Goal: Transaction & Acquisition: Book appointment/travel/reservation

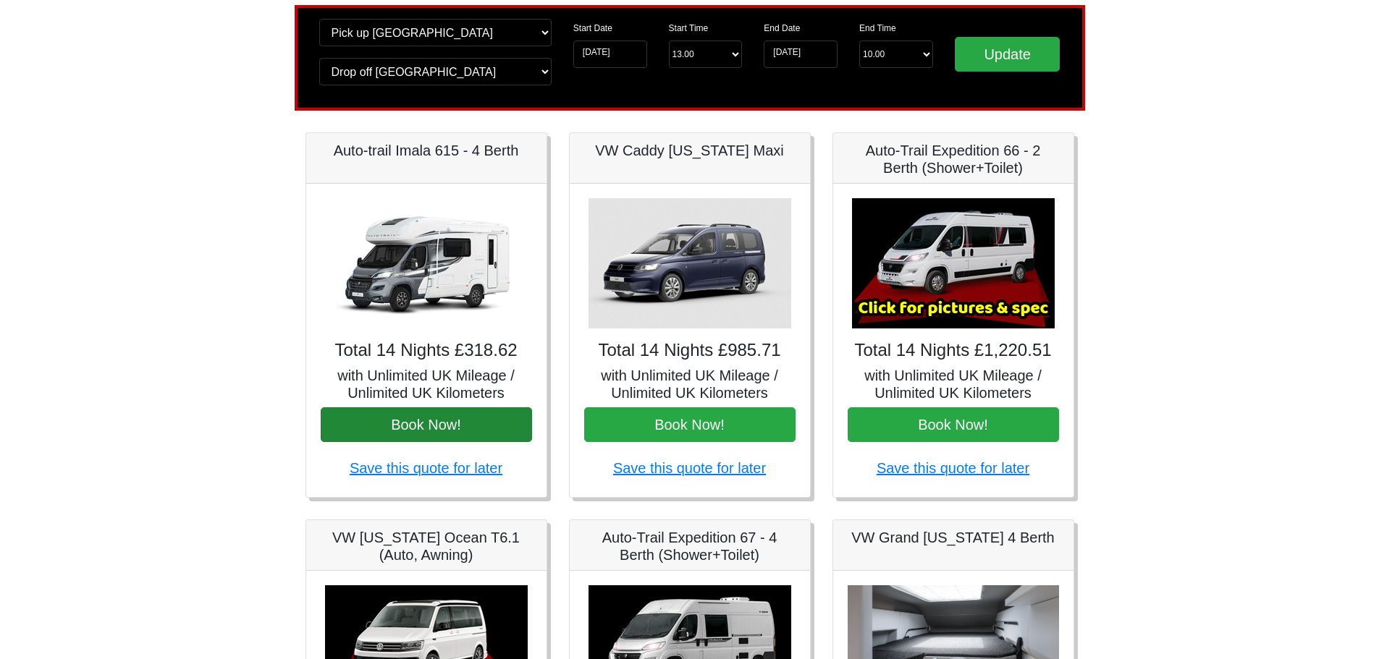
scroll to position [145, 0]
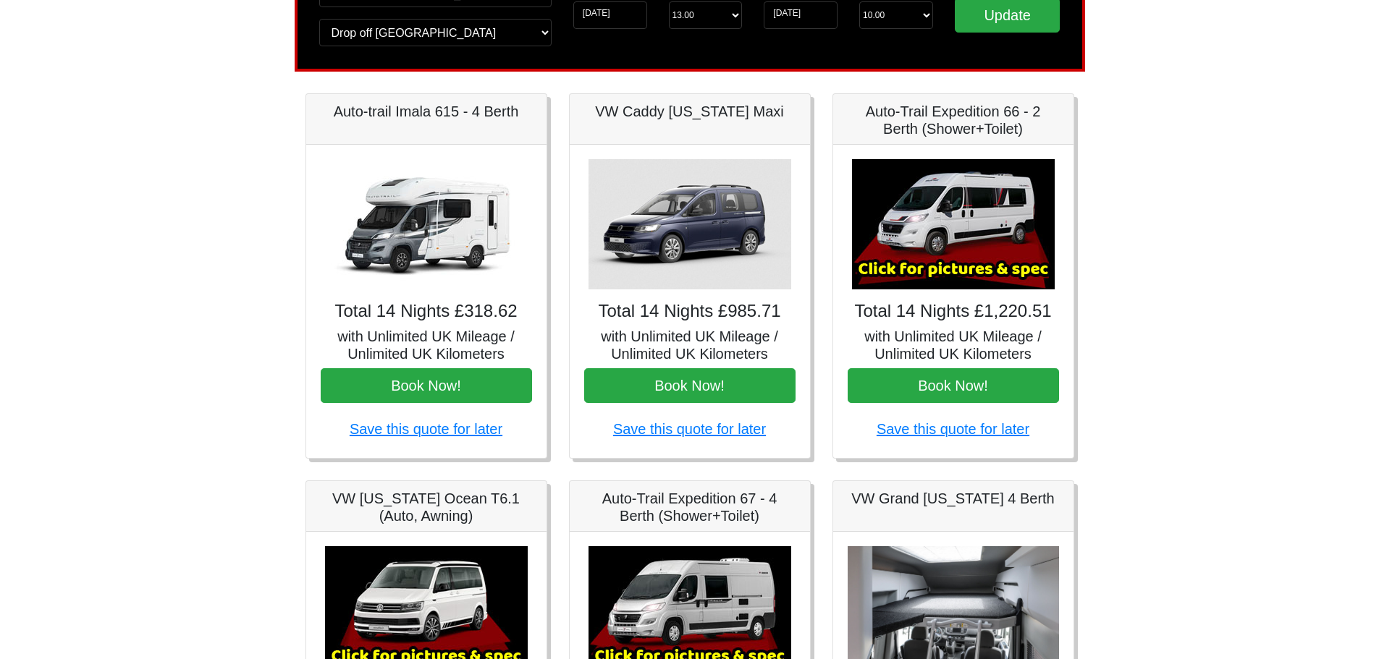
click at [443, 224] on img at bounding box center [426, 224] width 203 height 130
click at [421, 262] on img at bounding box center [426, 224] width 203 height 130
drag, startPoint x: 421, startPoint y: 114, endPoint x: 437, endPoint y: 110, distance: 16.5
click at [423, 114] on h5 "Auto-trail Imala 615 - 4 Berth" at bounding box center [426, 111] width 211 height 17
click at [469, 115] on h5 "Auto-trail Imala 615 - 4 Berth" at bounding box center [426, 111] width 211 height 17
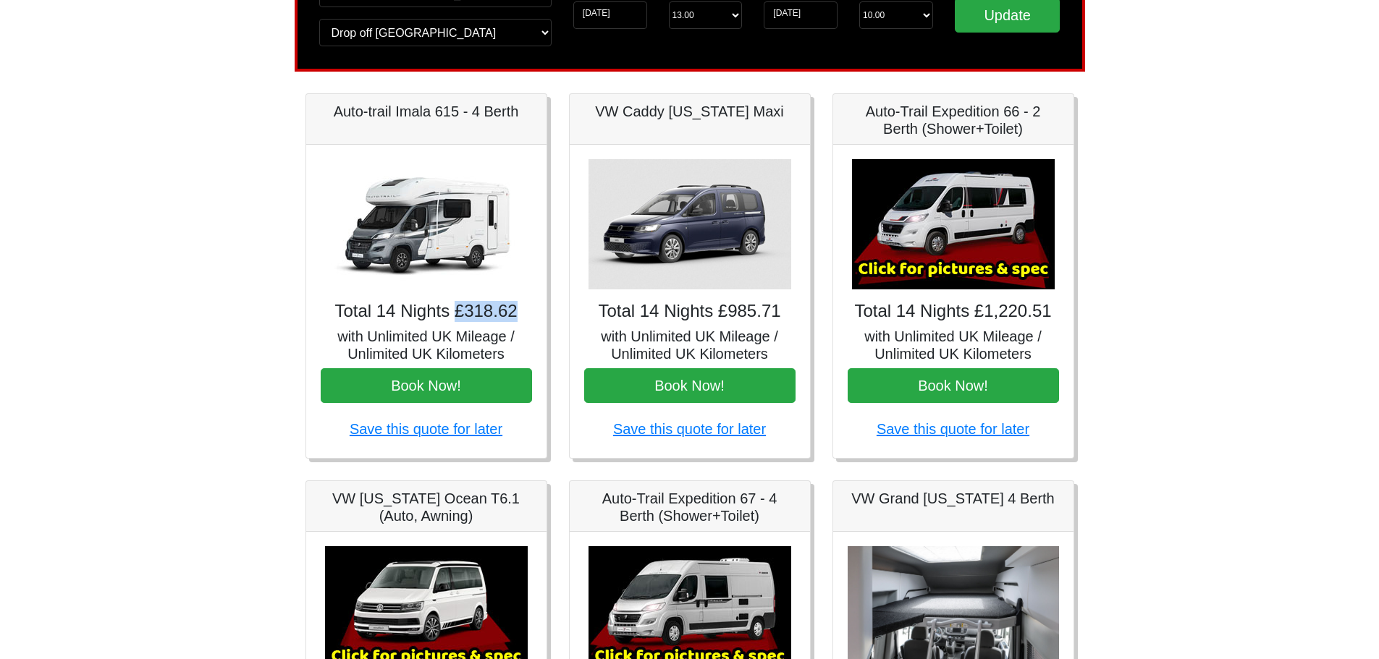
drag, startPoint x: 457, startPoint y: 303, endPoint x: 462, endPoint y: 228, distance: 74.8
click at [518, 308] on h4 "Total 14 Nights £318.62" at bounding box center [426, 311] width 211 height 21
drag, startPoint x: 329, startPoint y: 112, endPoint x: 410, endPoint y: 108, distance: 81.9
click at [413, 106] on h5 "Auto-trail Imala 615 - 4 Berth" at bounding box center [426, 111] width 211 height 17
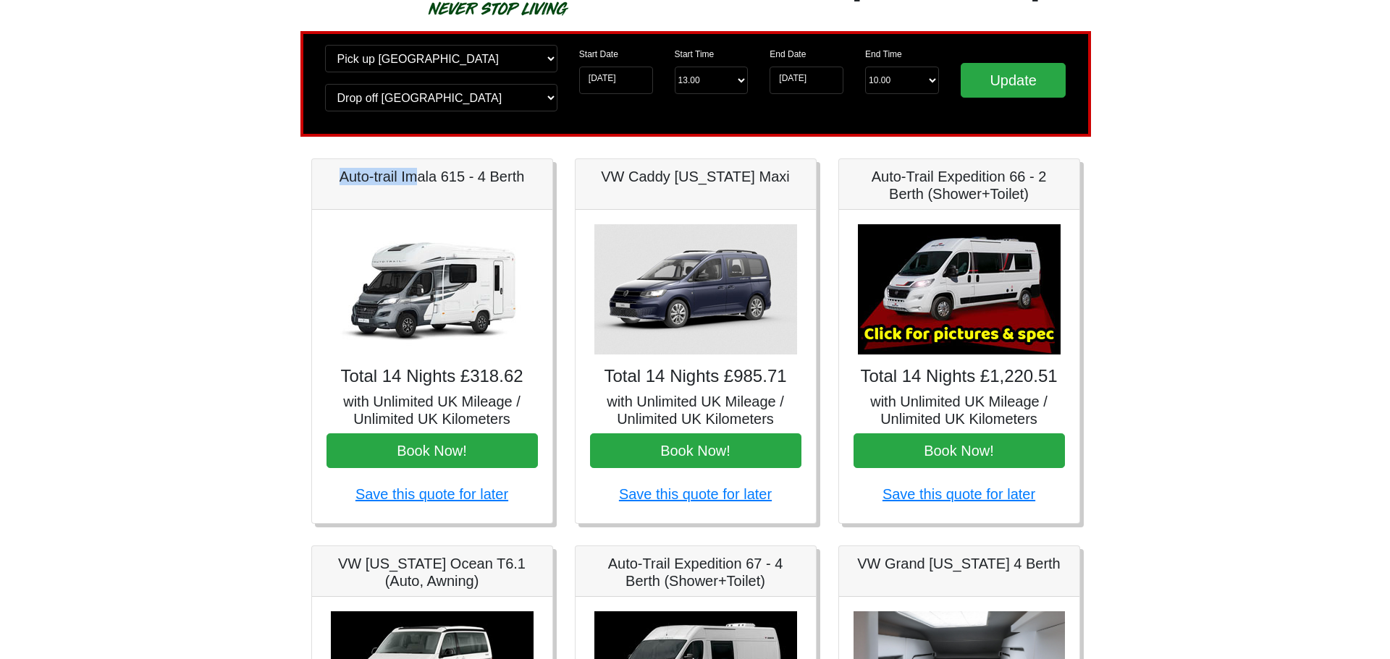
scroll to position [72, 0]
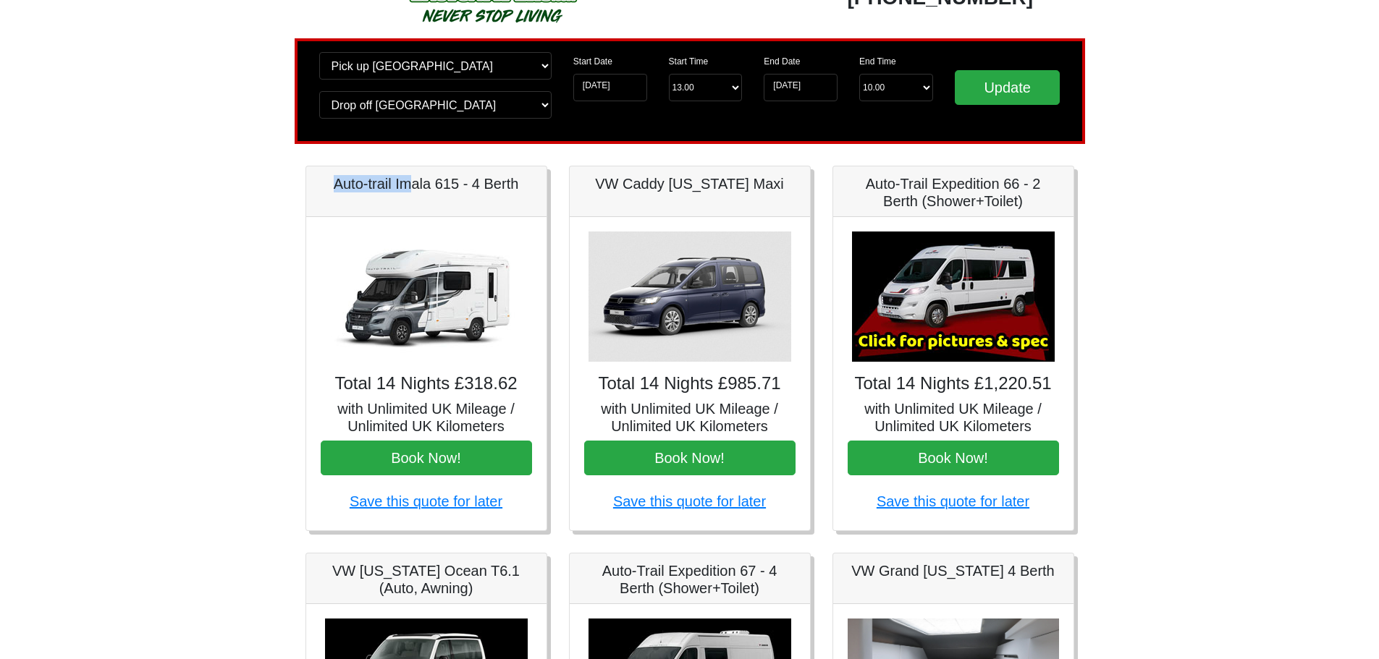
click at [413, 308] on img at bounding box center [426, 297] width 203 height 130
click at [967, 328] on img at bounding box center [953, 297] width 203 height 130
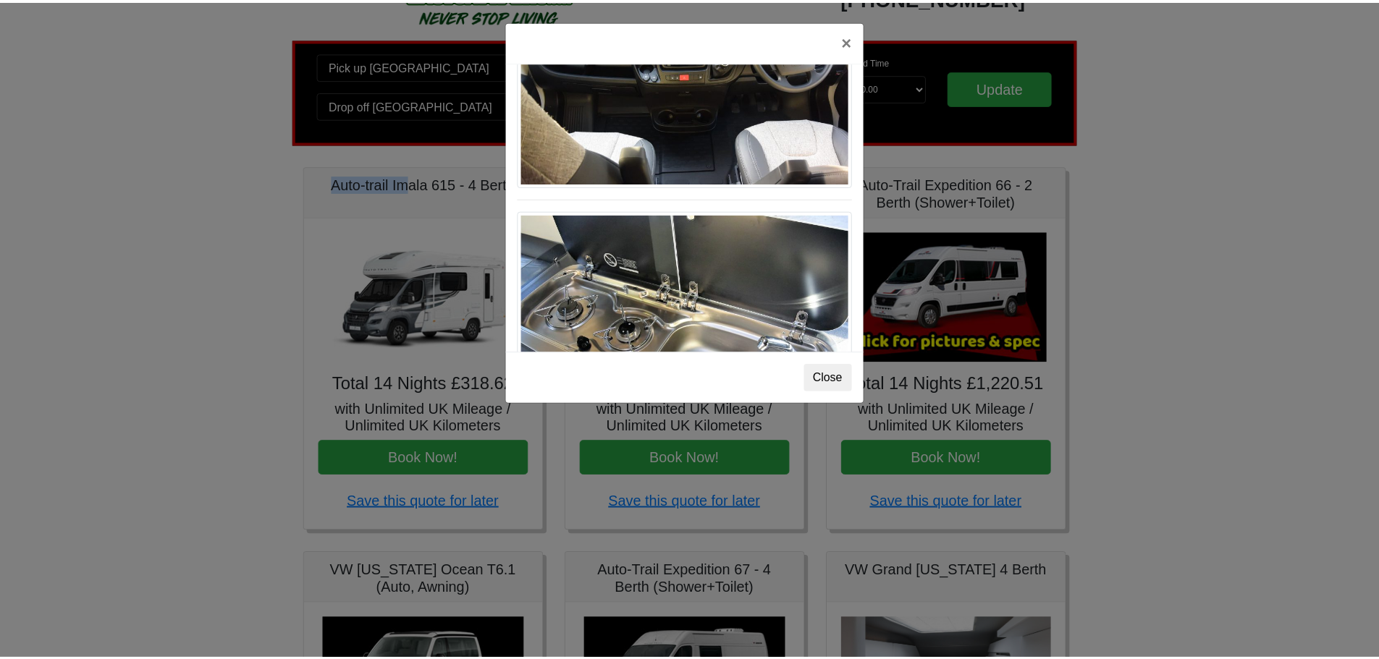
scroll to position [1505, 0]
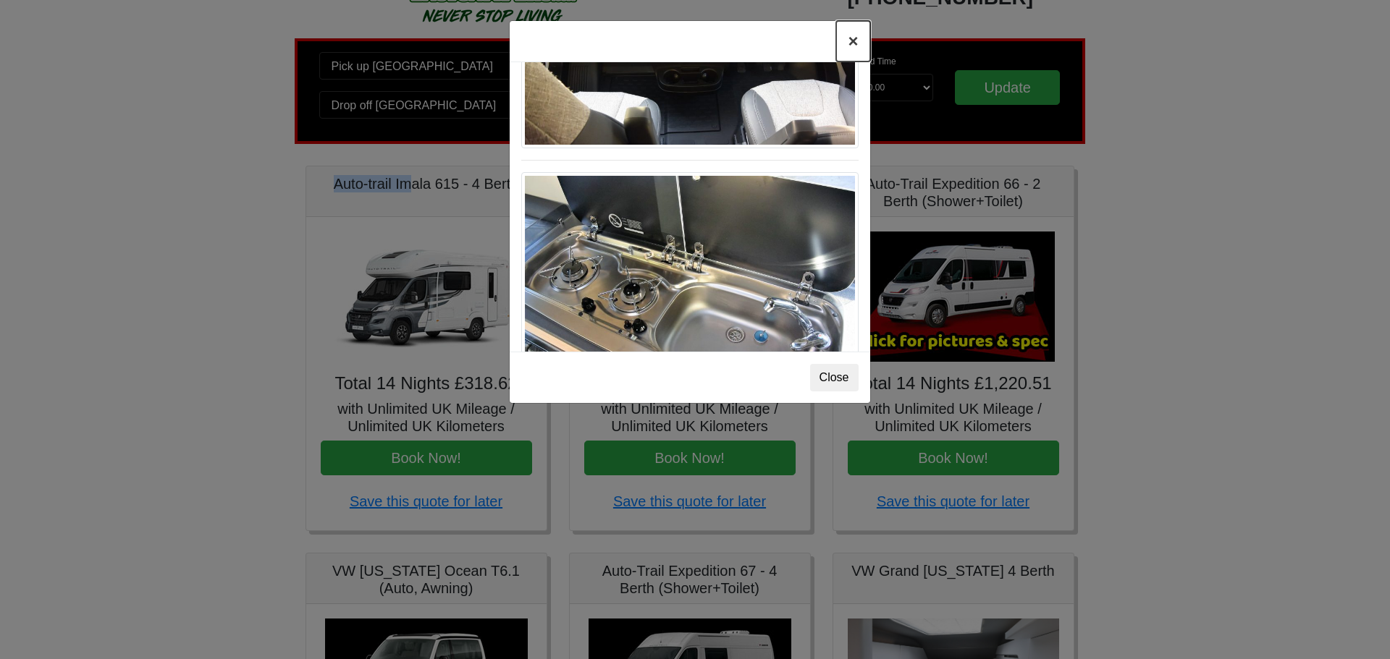
click at [849, 40] on button "×" at bounding box center [852, 41] width 33 height 41
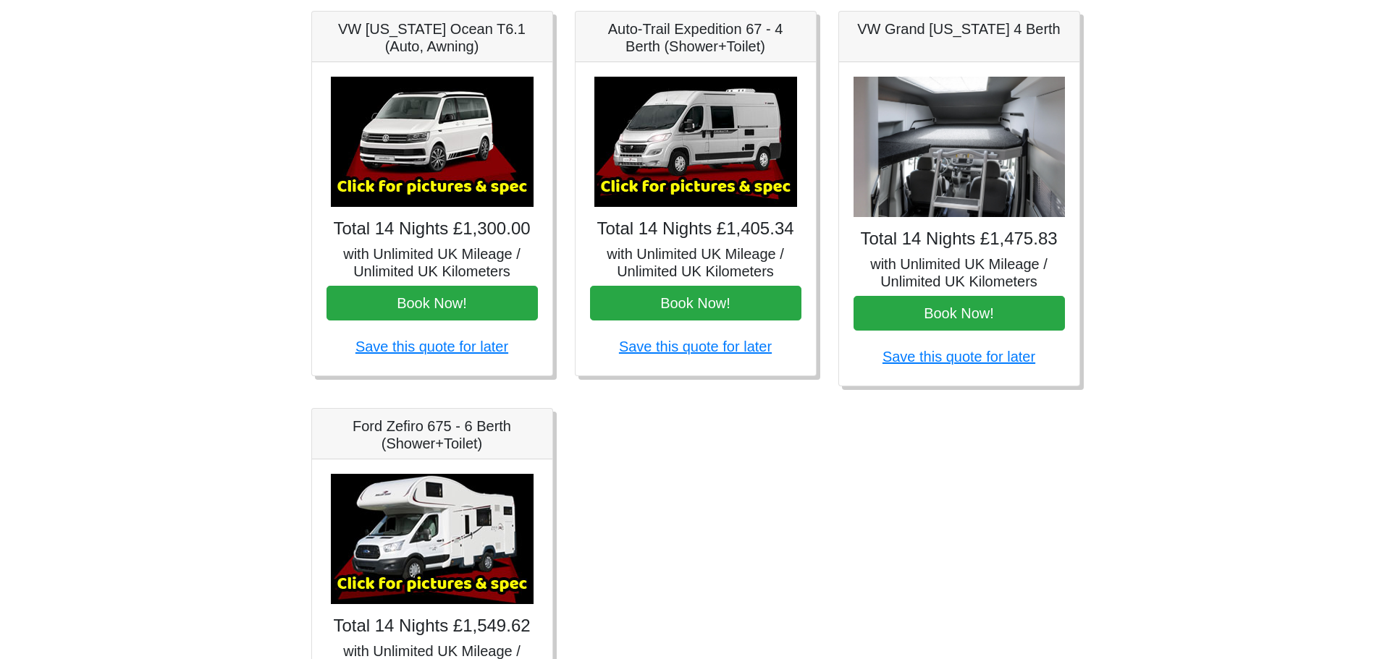
scroll to position [568, 0]
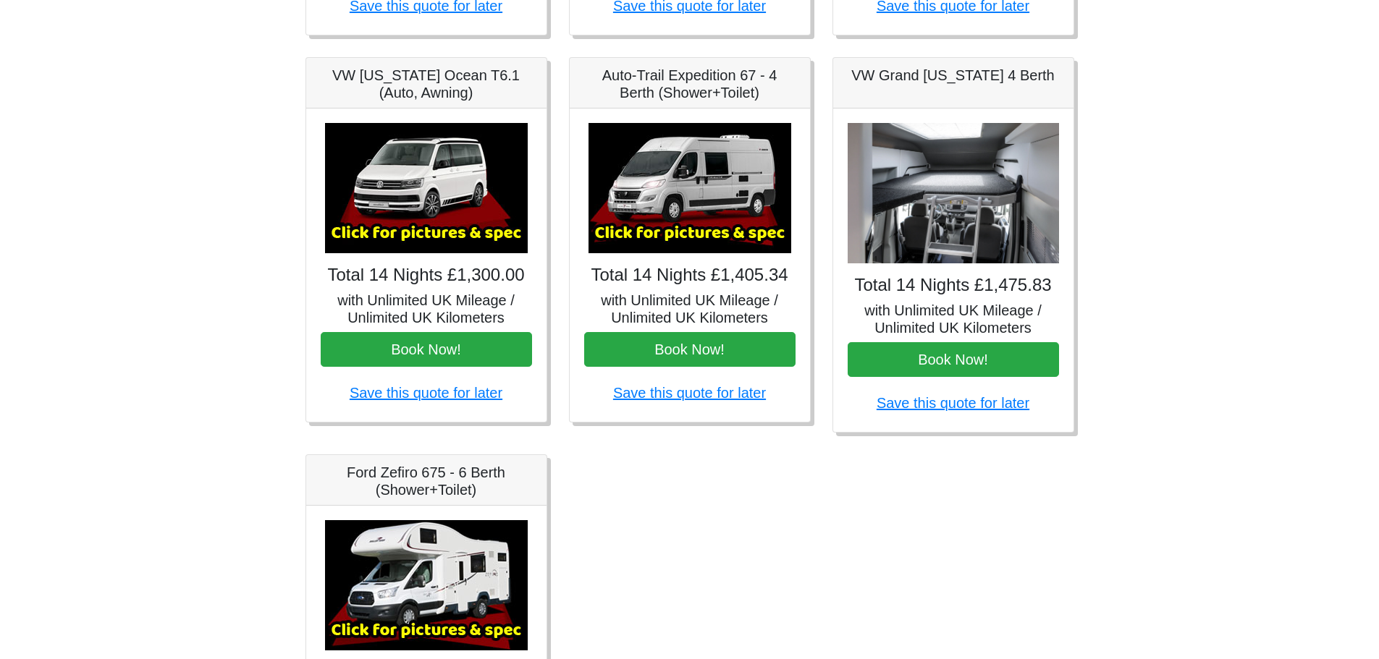
click at [714, 202] on img at bounding box center [689, 188] width 203 height 130
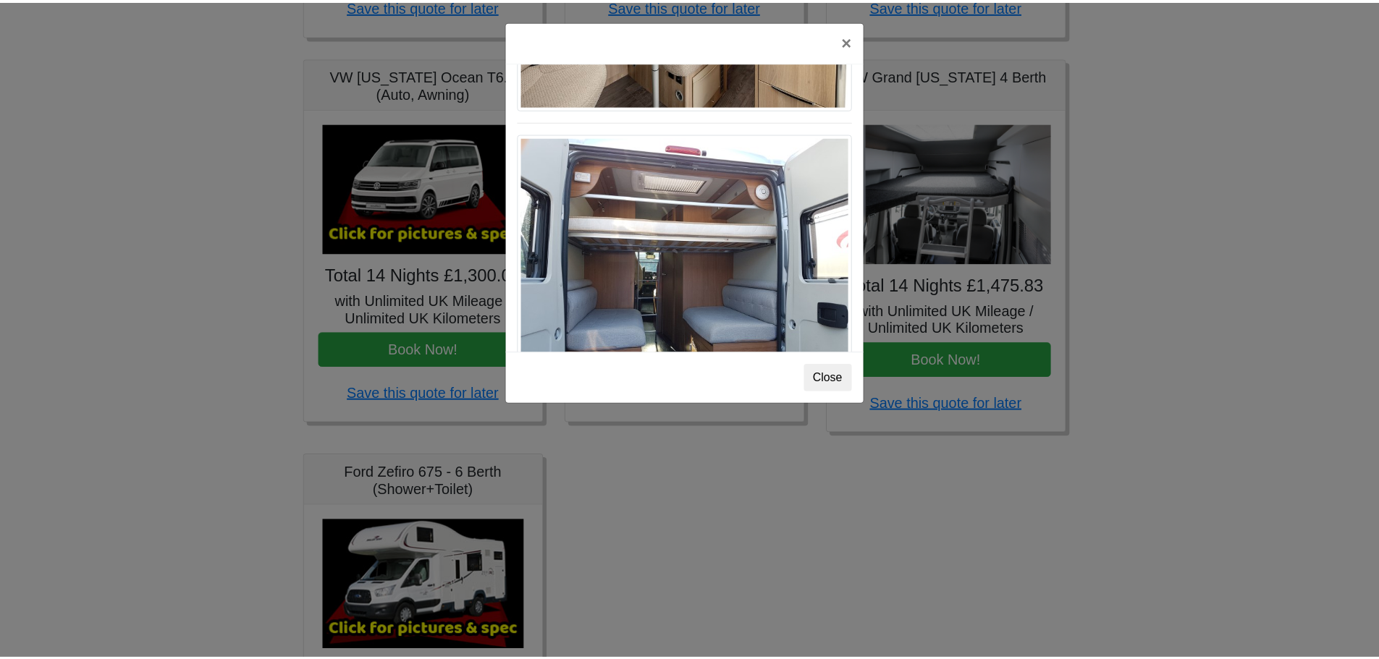
scroll to position [1158, 0]
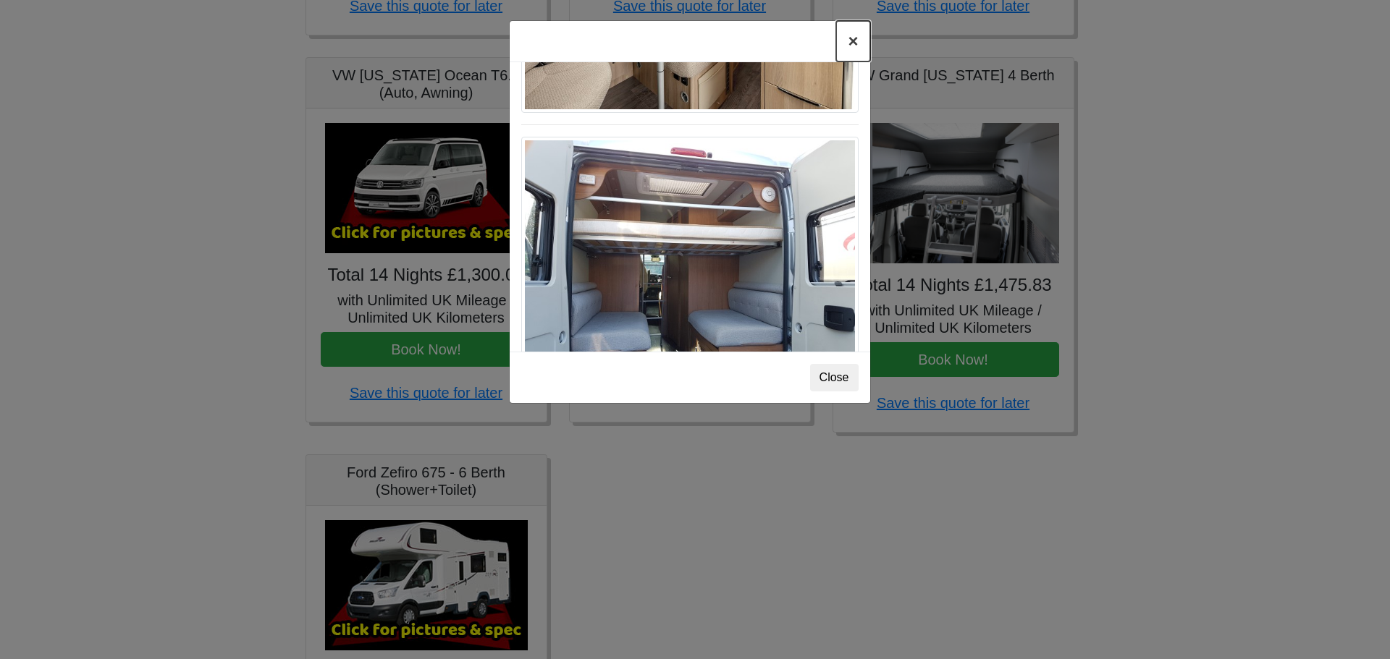
click at [857, 36] on button "×" at bounding box center [852, 41] width 33 height 41
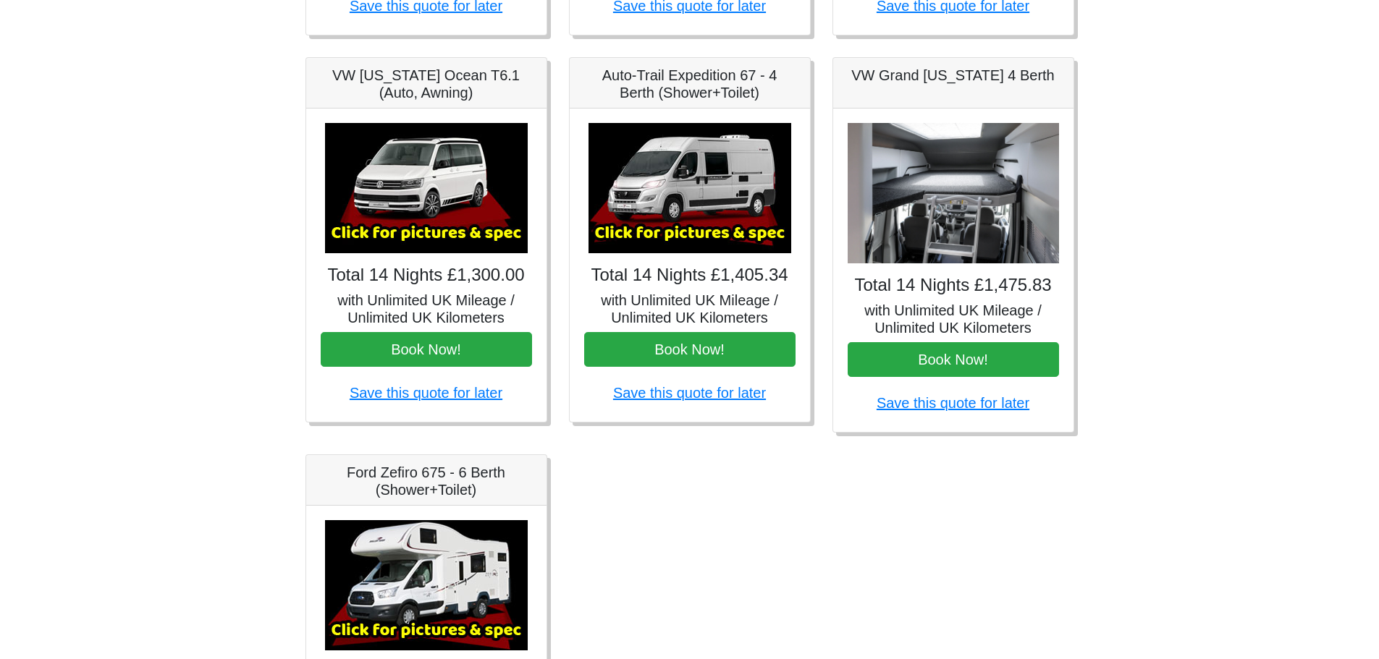
click at [1001, 228] on img at bounding box center [953, 193] width 211 height 141
click at [955, 260] on img at bounding box center [953, 193] width 211 height 141
click at [962, 302] on h5 "with Unlimited UK Mileage / Unlimited UK Kilometers" at bounding box center [953, 319] width 211 height 35
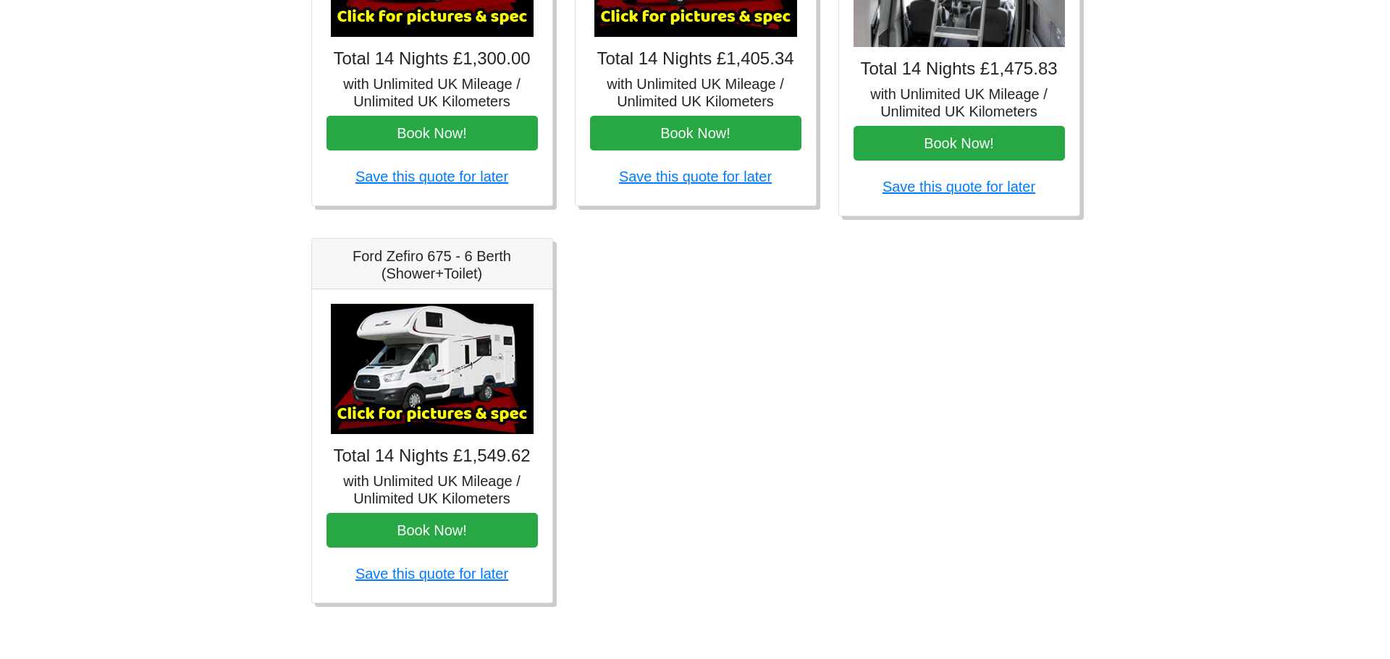
scroll to position [785, 0]
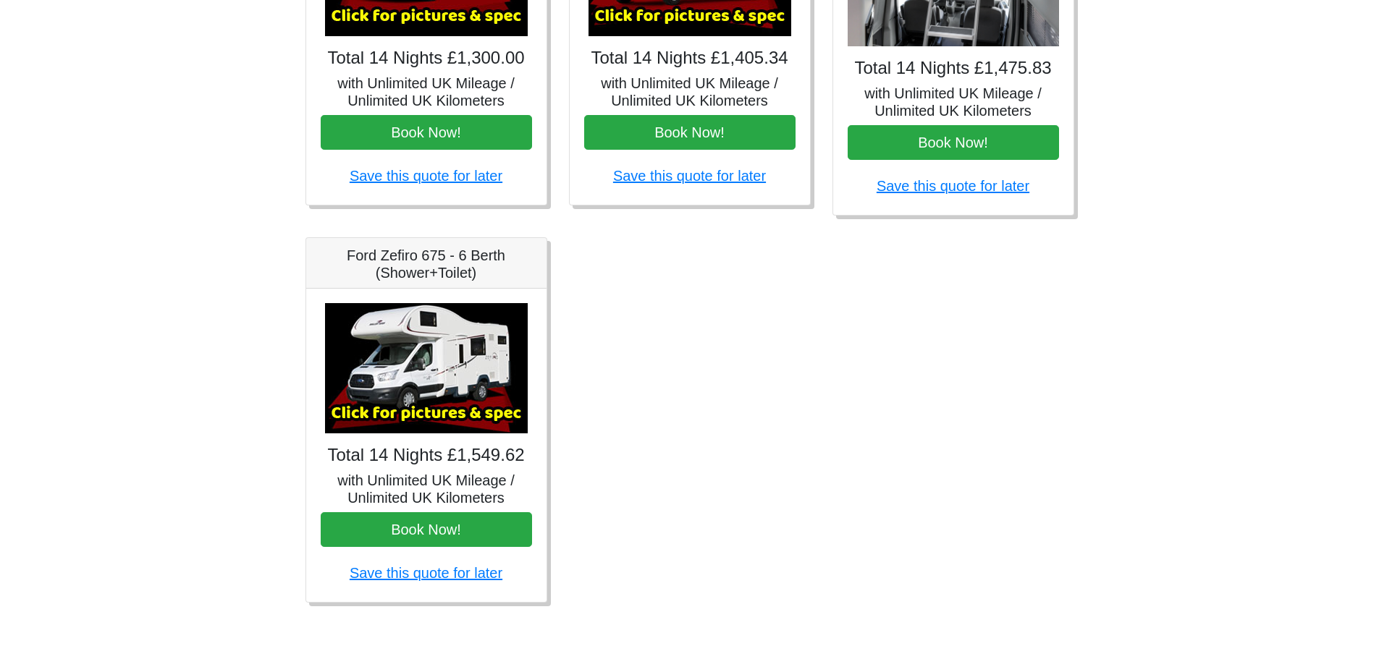
click at [446, 383] on img at bounding box center [426, 368] width 203 height 130
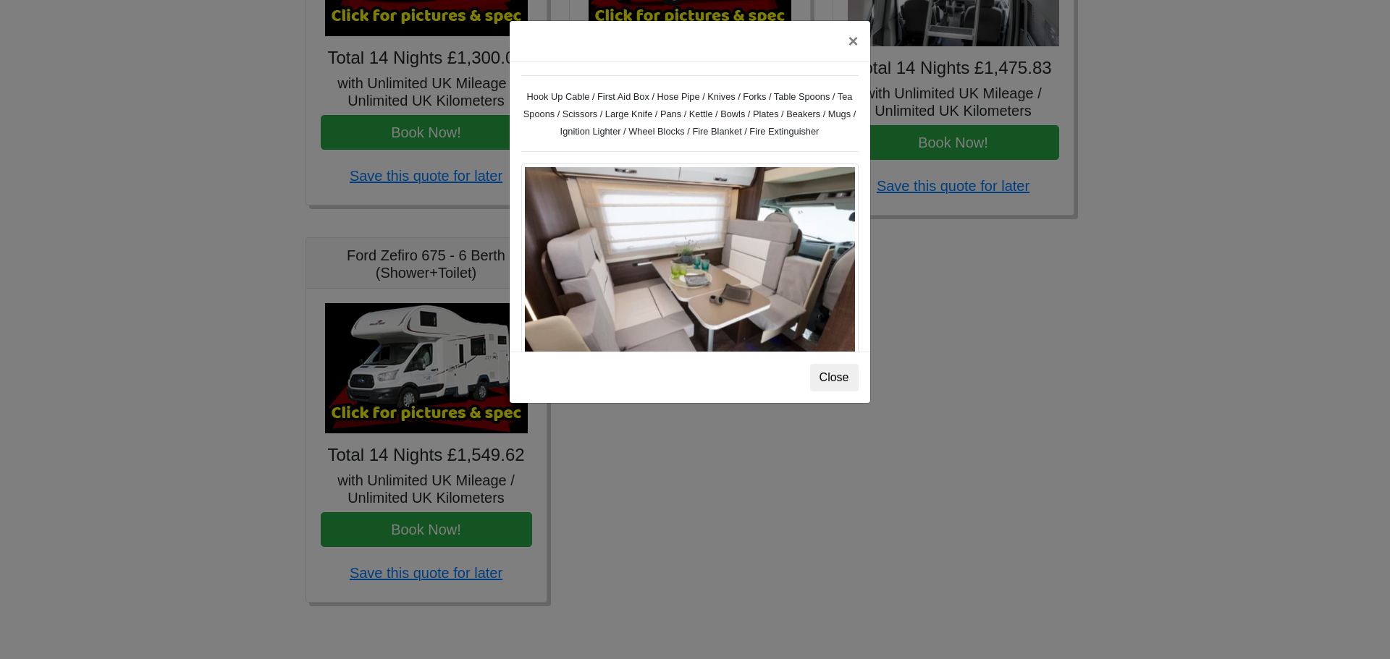
click at [743, 260] on img at bounding box center [689, 274] width 337 height 220
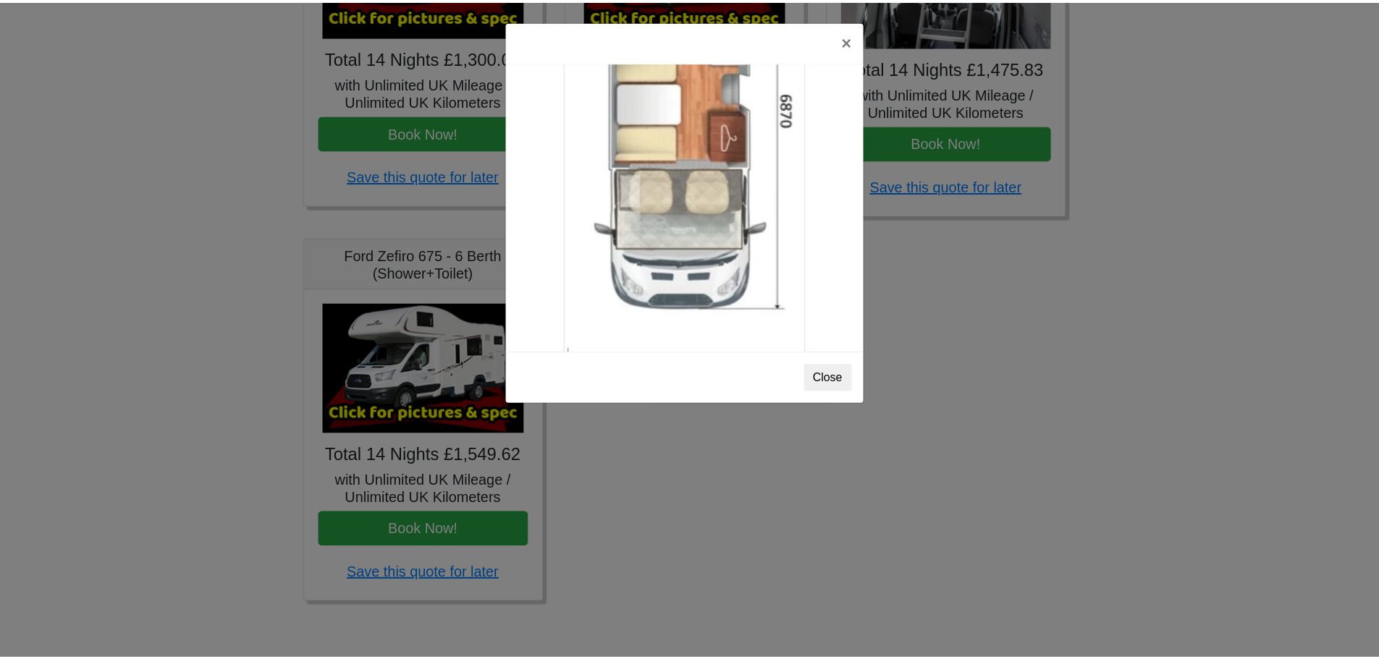
scroll to position [2553, 0]
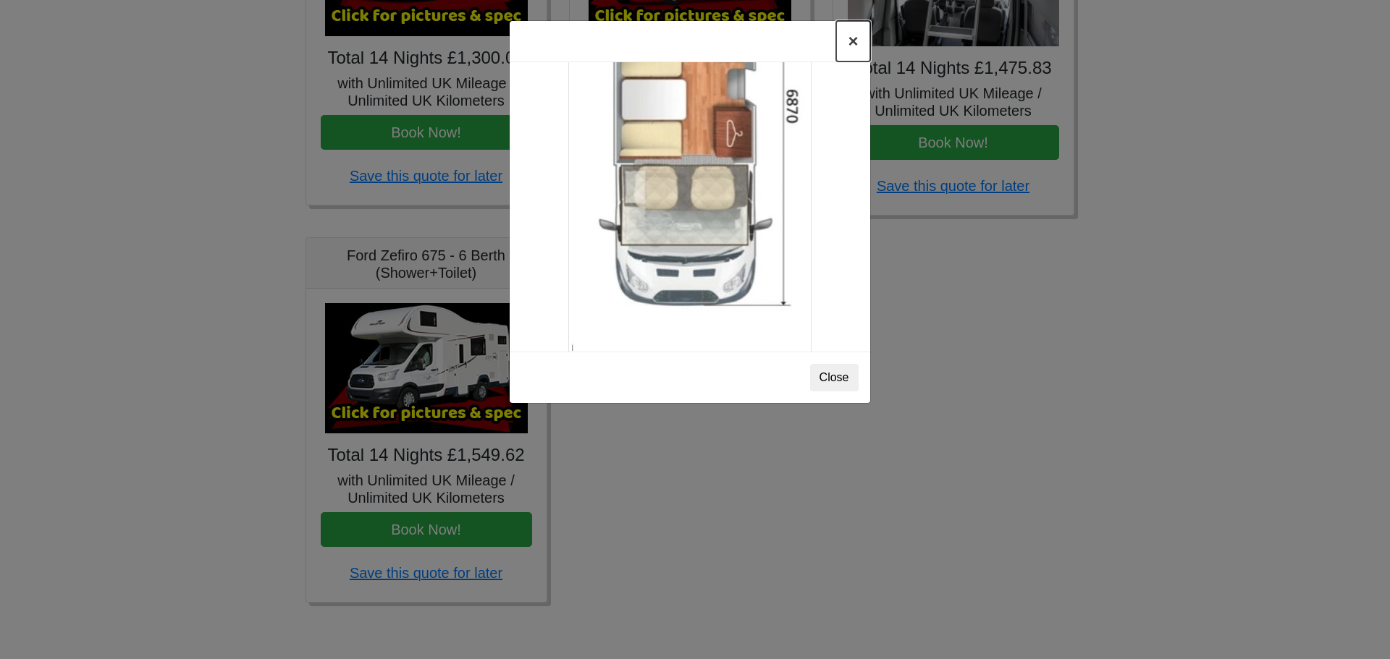
click at [850, 41] on button "×" at bounding box center [852, 41] width 33 height 41
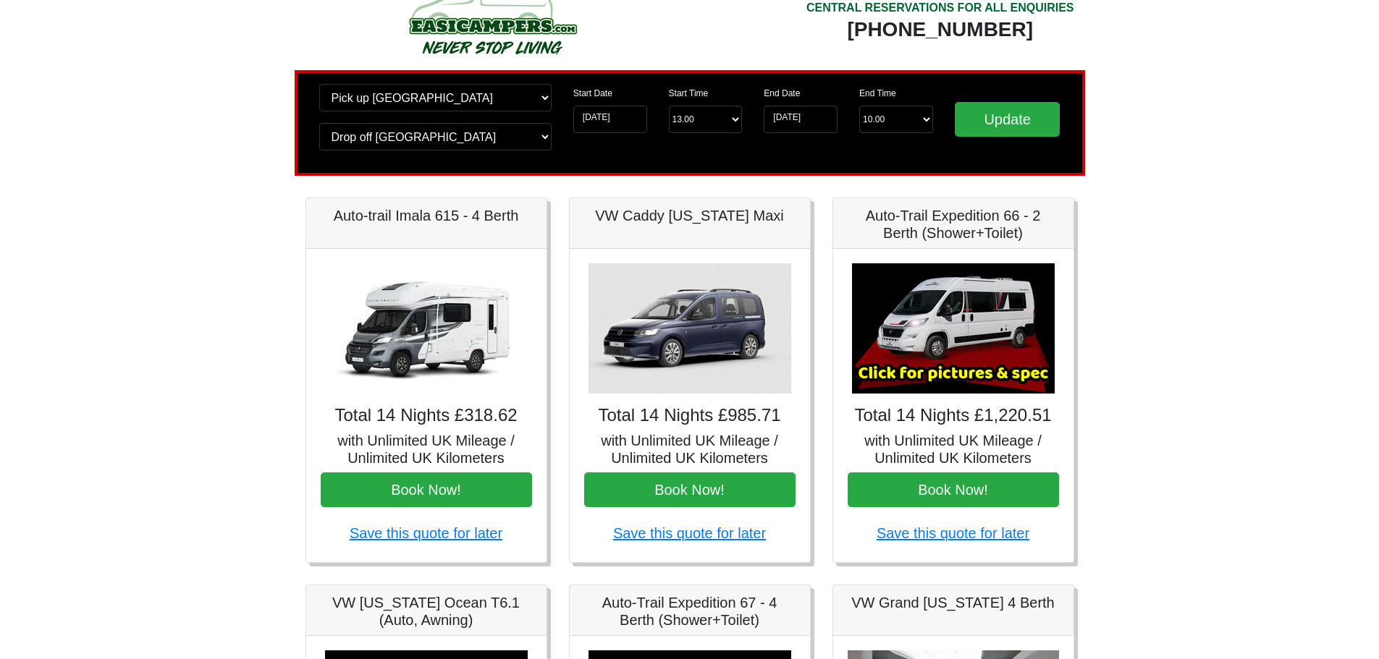
scroll to position [0, 0]
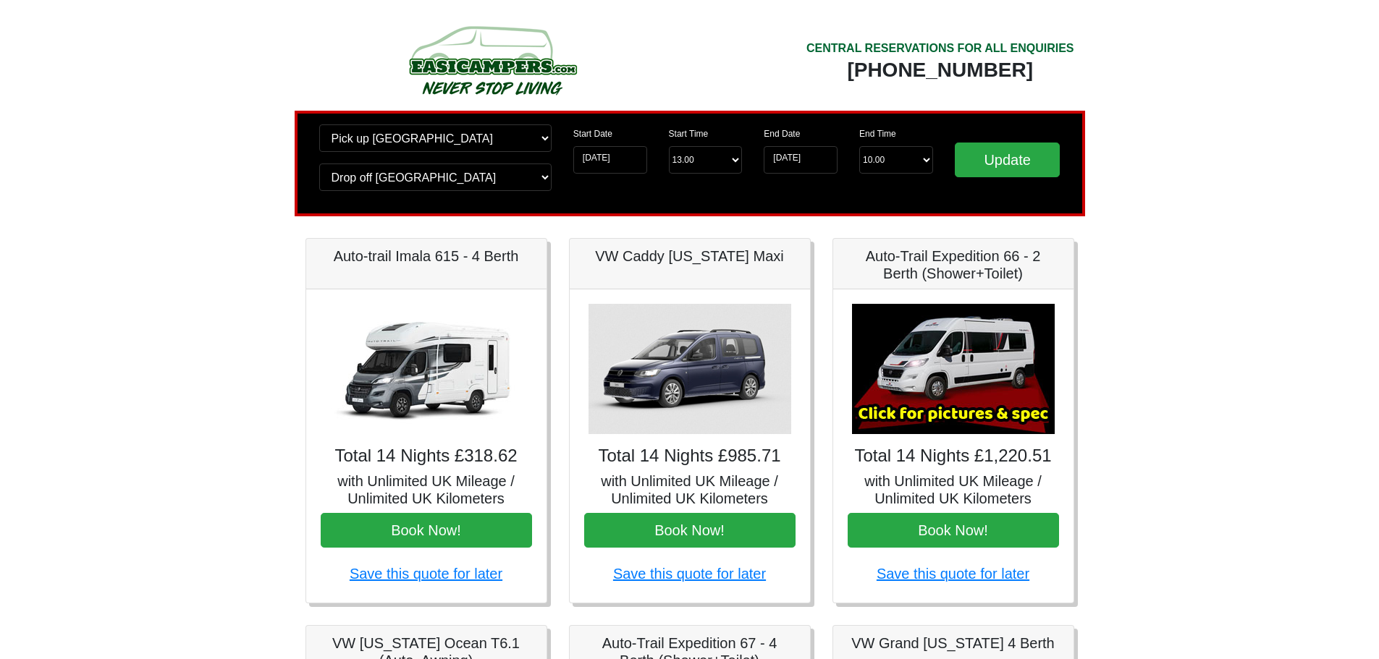
drag, startPoint x: 903, startPoint y: 65, endPoint x: 1062, endPoint y: 64, distance: 159.2
click at [1062, 64] on div "[PHONE_NUMBER]" at bounding box center [940, 70] width 268 height 26
click at [689, 376] on img at bounding box center [689, 369] width 203 height 130
